Goal: Information Seeking & Learning: Learn about a topic

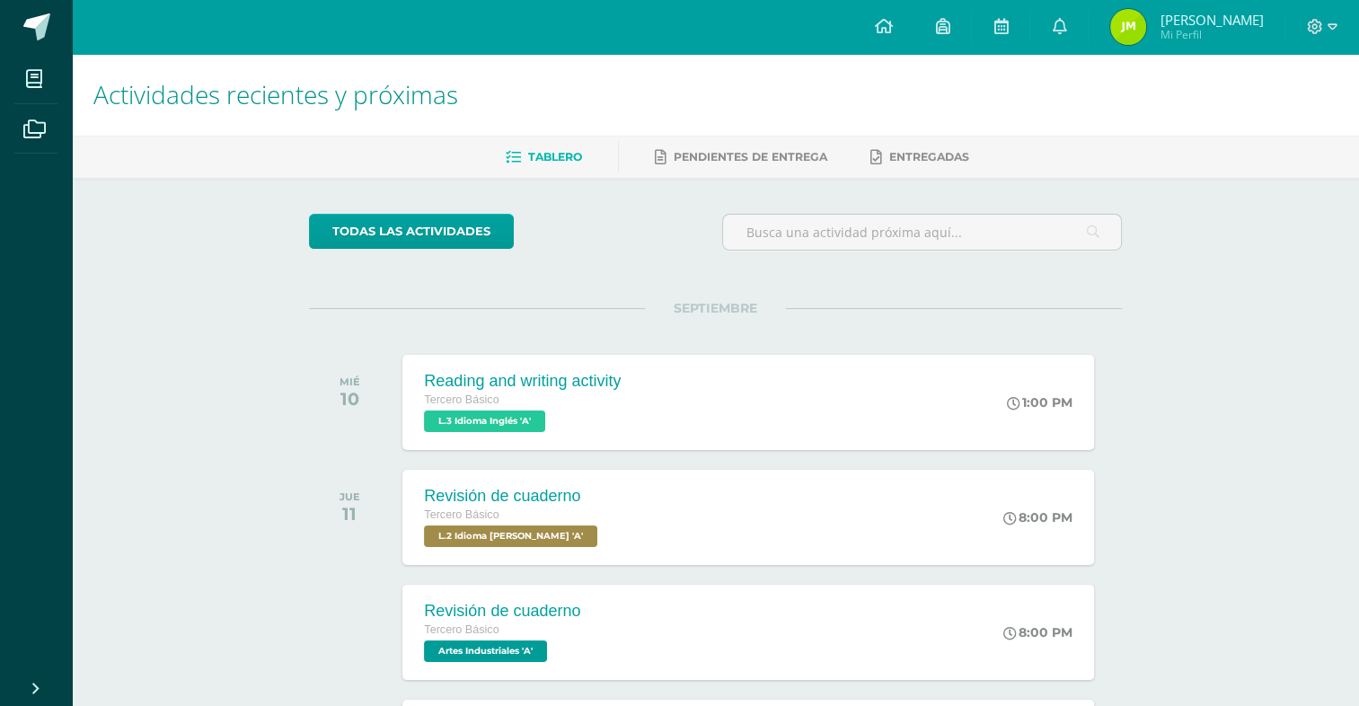
click at [609, 274] on div "todas las Actividades No tienes actividades Échale un vistazo a los demás perío…" at bounding box center [715, 658] width 885 height 960
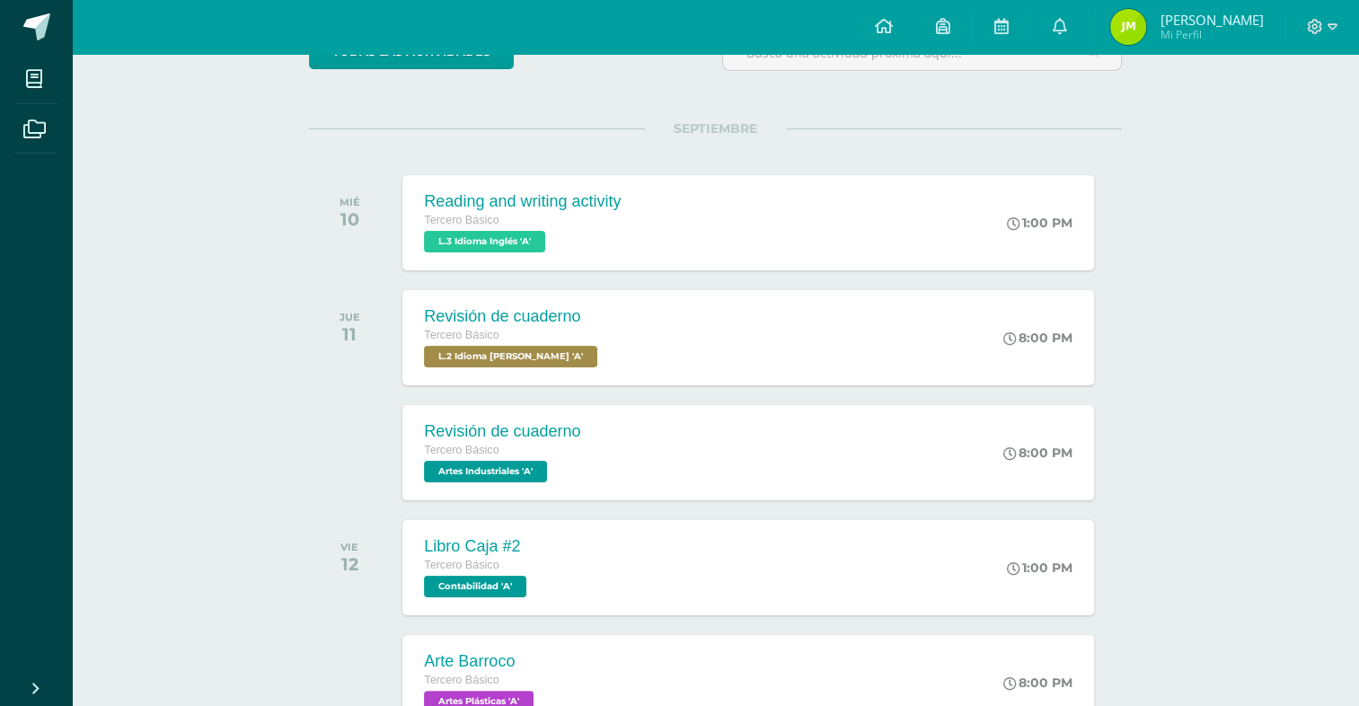
scroll to position [539, 0]
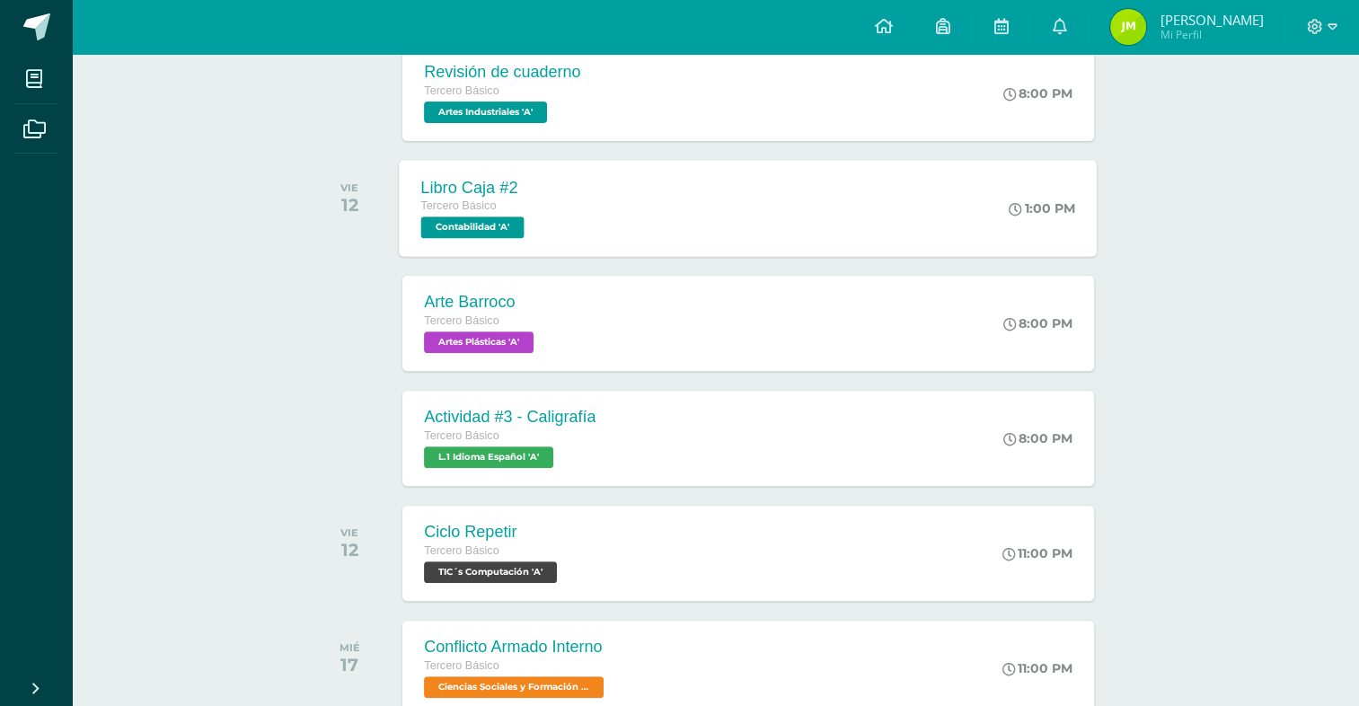
click at [384, 237] on div "VIE 12" at bounding box center [354, 208] width 91 height 95
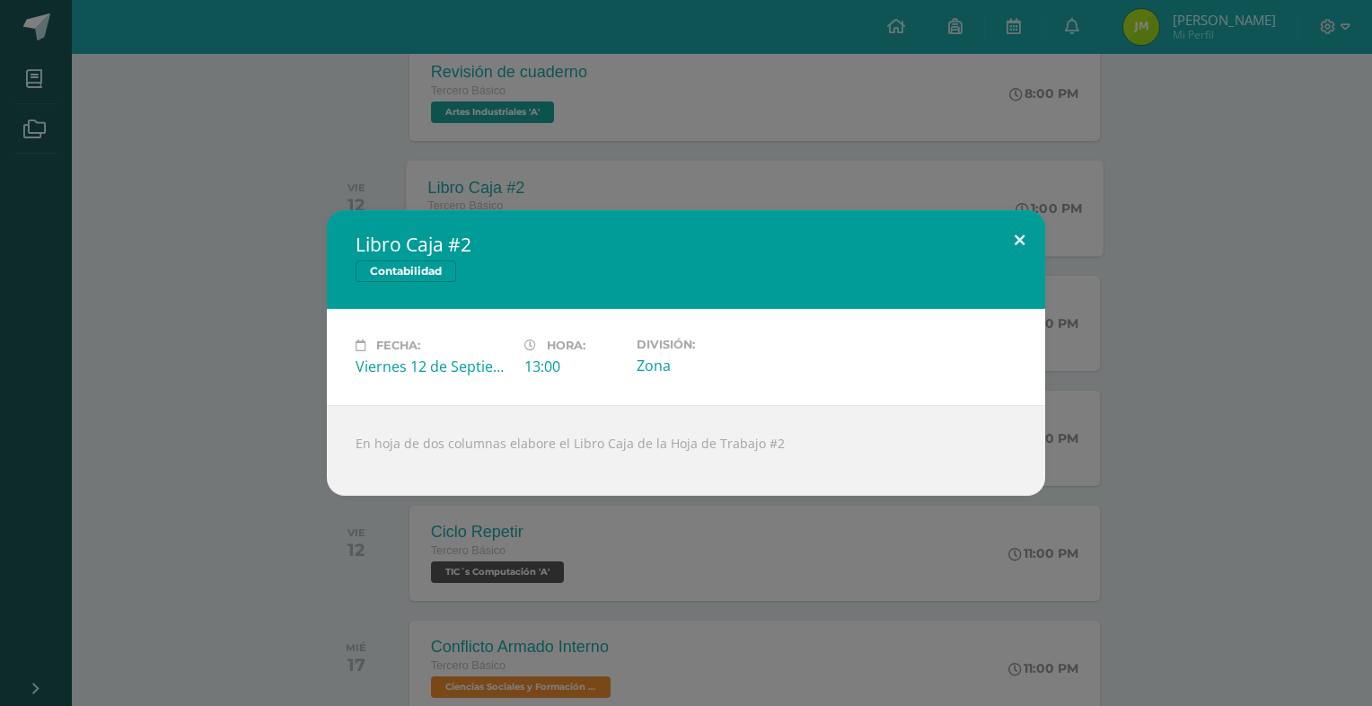
click at [1014, 228] on button at bounding box center [1019, 240] width 51 height 61
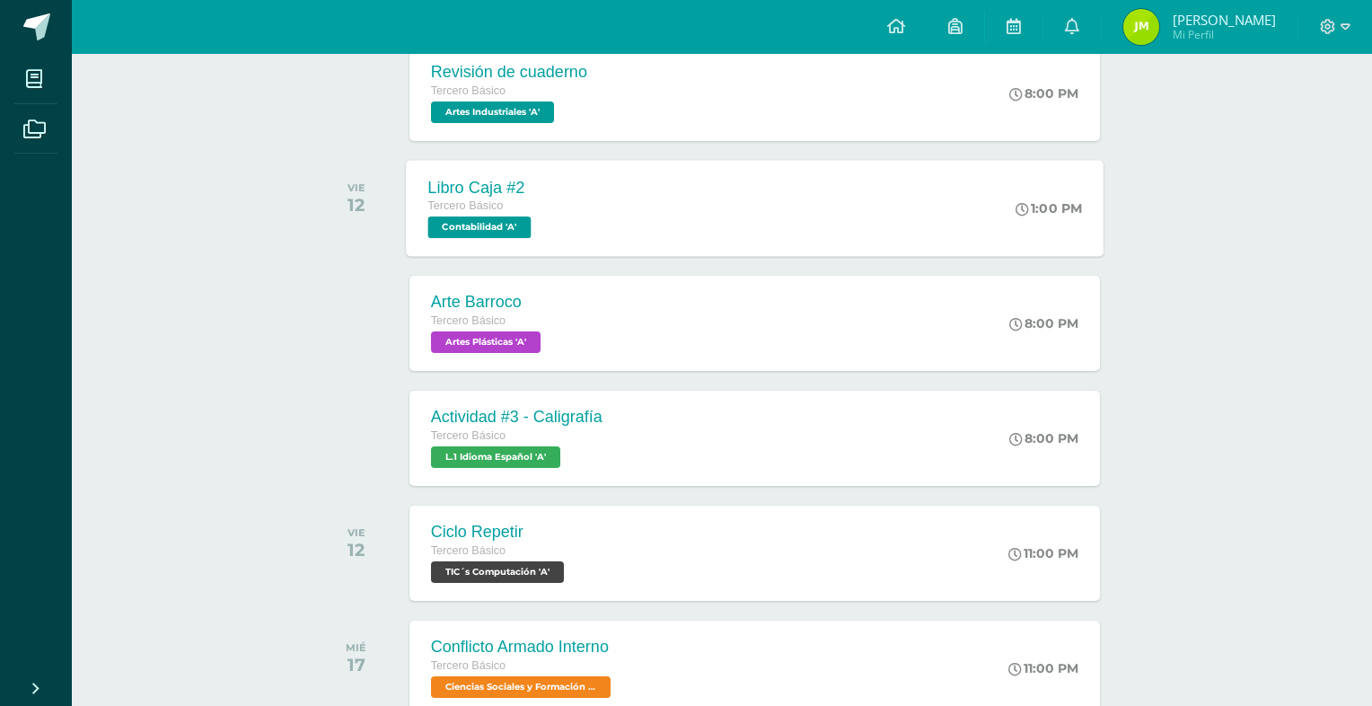
click at [1202, 237] on div "Libro Caja #2 Contabilidad Fecha: [DATE] Hora: 13:00 División: Zona" at bounding box center [686, 353] width 1358 height 286
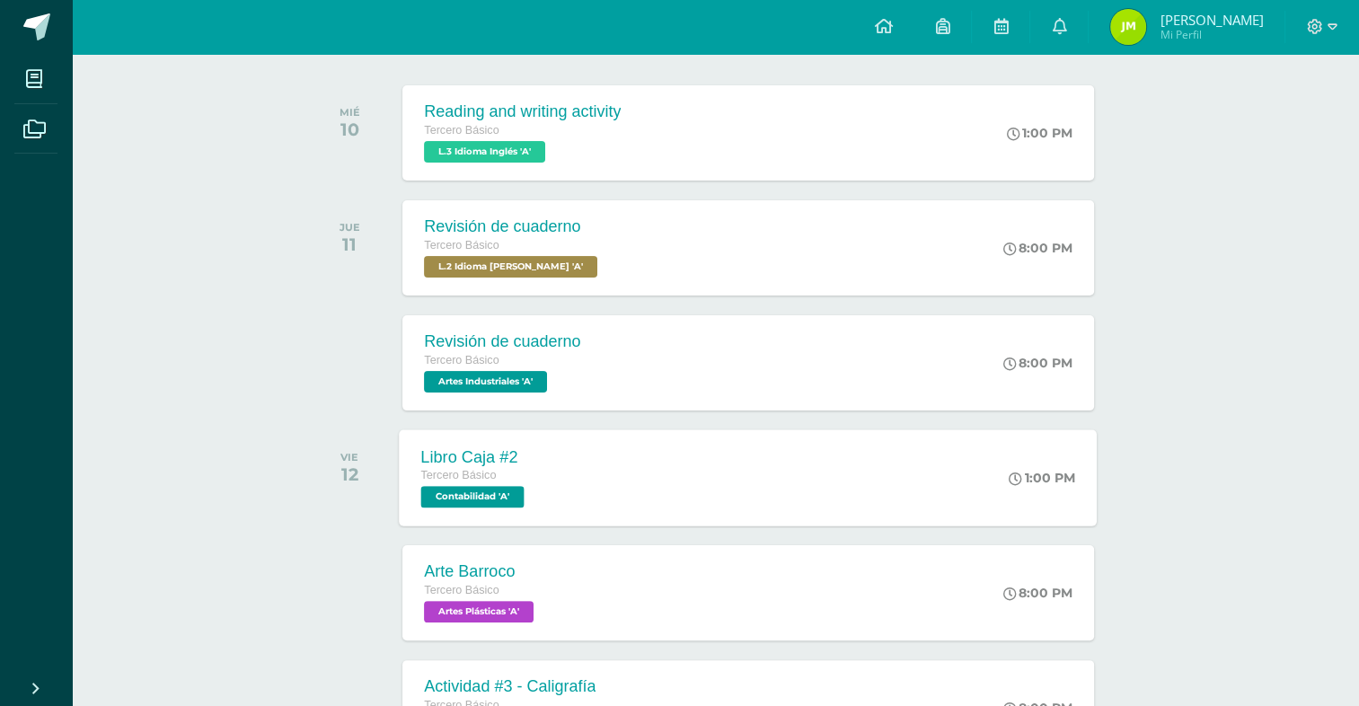
scroll to position [359, 0]
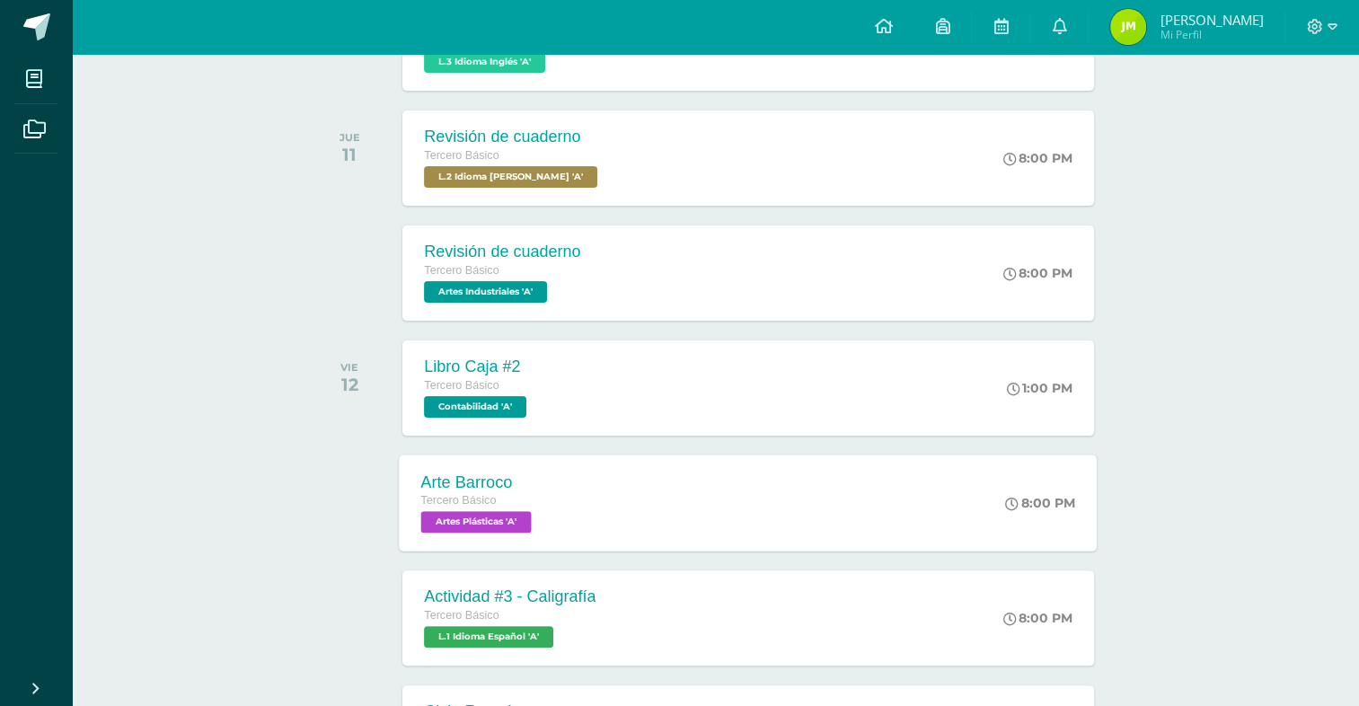
click at [536, 499] on div "Tercero Básico" at bounding box center [478, 501] width 115 height 20
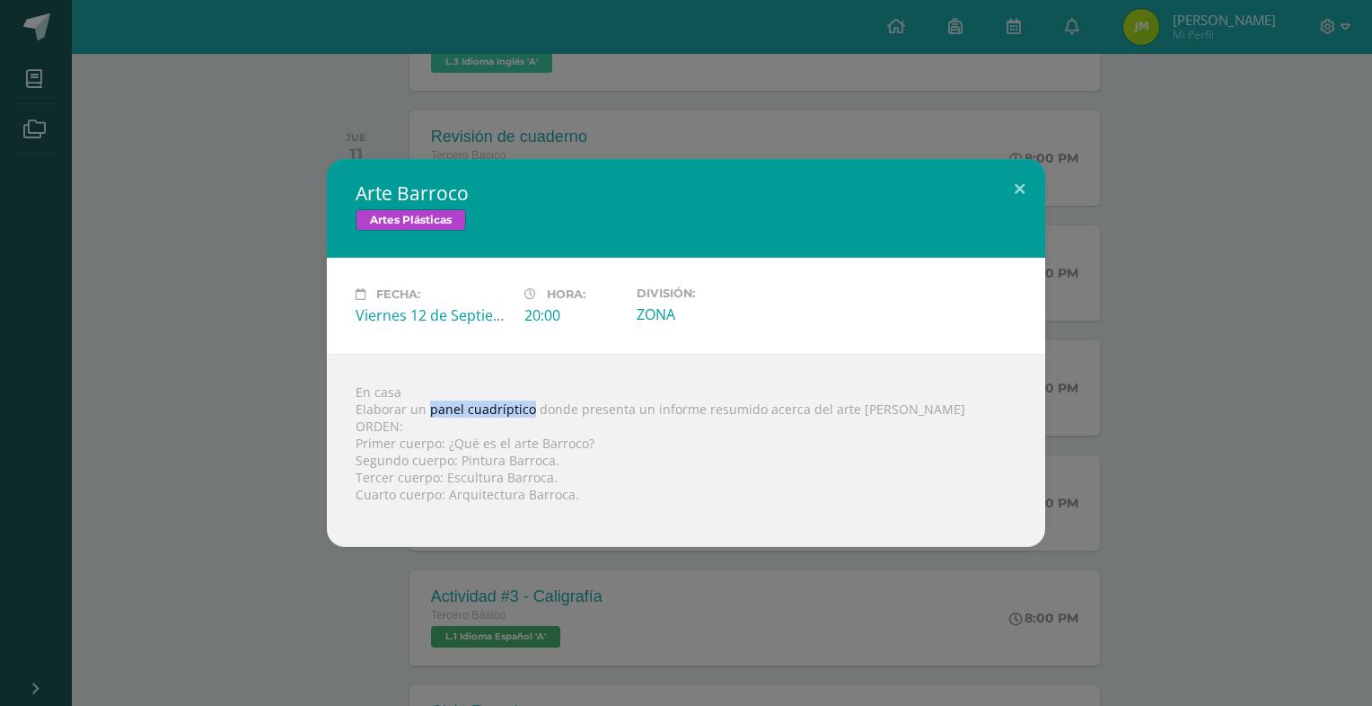
drag, startPoint x: 431, startPoint y: 409, endPoint x: 535, endPoint y: 411, distance: 104.2
click at [535, 411] on div "En casa Elaborar un panel cuadríptico donde presenta un informe resumido acerca…" at bounding box center [686, 450] width 718 height 193
copy div "panel cuadríptico"
click at [636, 408] on div "En casa Elaborar un panel cuadríptico donde presenta un informe resumido acerca…" at bounding box center [686, 450] width 718 height 193
drag, startPoint x: 648, startPoint y: 409, endPoint x: 844, endPoint y: 414, distance: 195.8
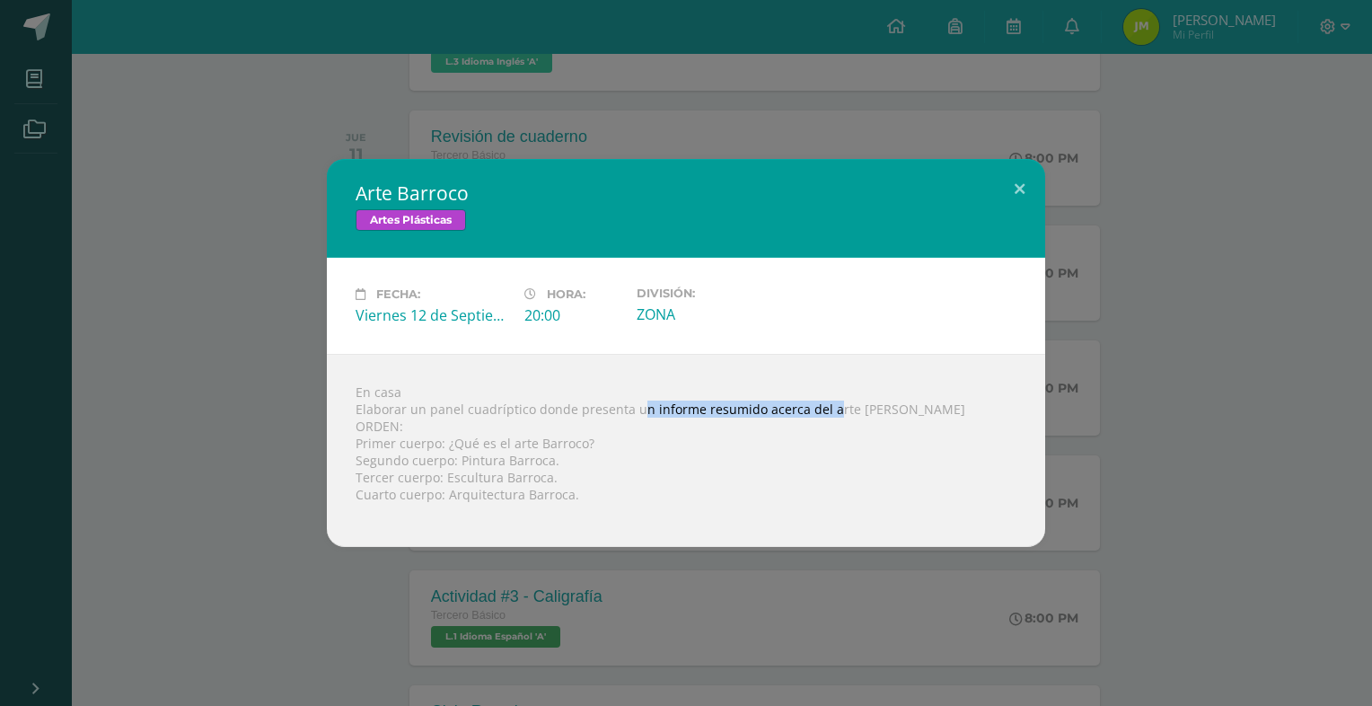
click at [844, 414] on div "En casa Elaborar un panel cuadríptico donde presenta un informe resumido acerca…" at bounding box center [686, 450] width 718 height 193
drag, startPoint x: 844, startPoint y: 414, endPoint x: 821, endPoint y: 478, distance: 67.9
click at [821, 478] on div "En casa Elaborar un panel cuadríptico donde presenta un informe resumido acerca…" at bounding box center [686, 450] width 718 height 193
click at [243, 159] on div "Arte Barroco Artes Plásticas Fecha: [DATE] Hora: 20:00 División: ZONA" at bounding box center [686, 353] width 1358 height 388
